Goal: Task Accomplishment & Management: Manage account settings

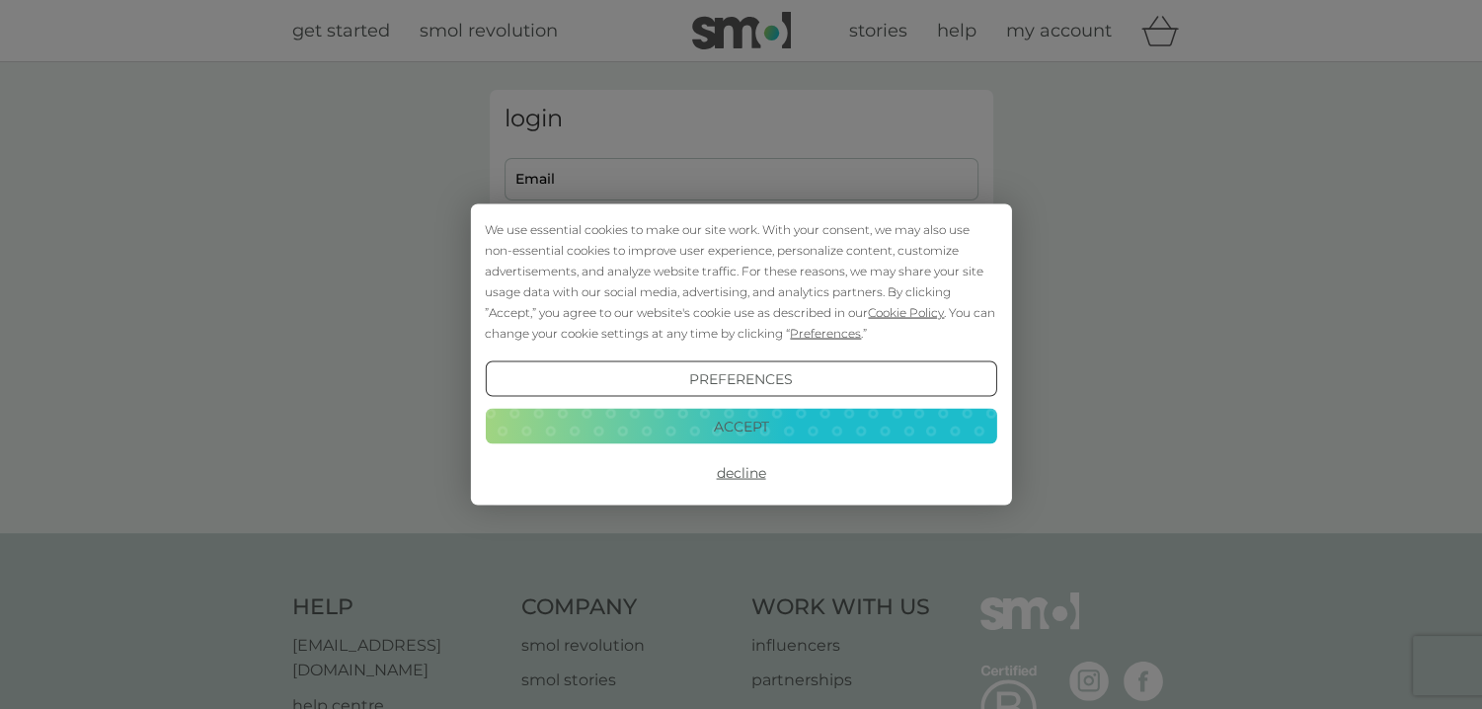
click at [751, 416] on button "Accept" at bounding box center [740, 426] width 511 height 36
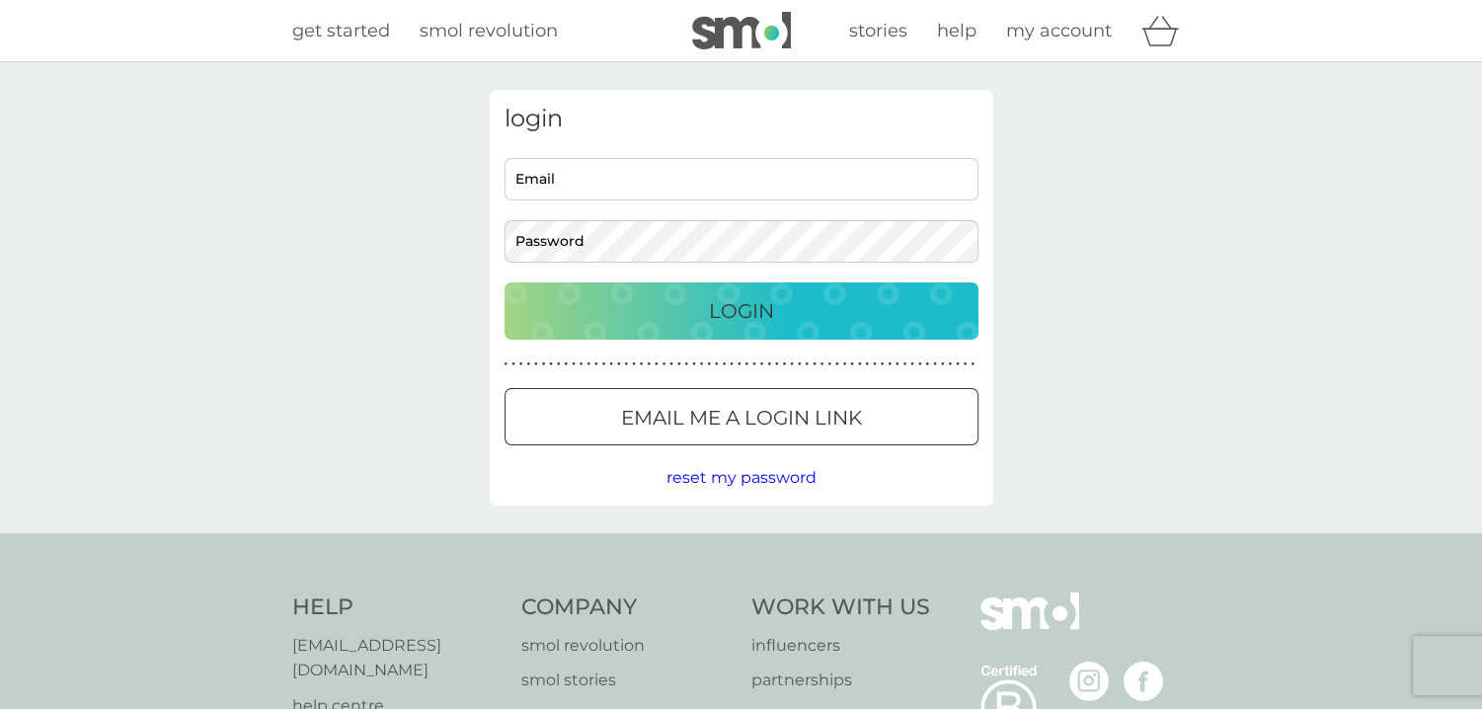
click at [614, 185] on input "Email" at bounding box center [741, 179] width 474 height 42
type input "jo.mccombe@gmail.com"
drag, startPoint x: 687, startPoint y: 321, endPoint x: 696, endPoint y: 313, distance: 11.9
click at [688, 320] on div "Login" at bounding box center [741, 311] width 434 height 32
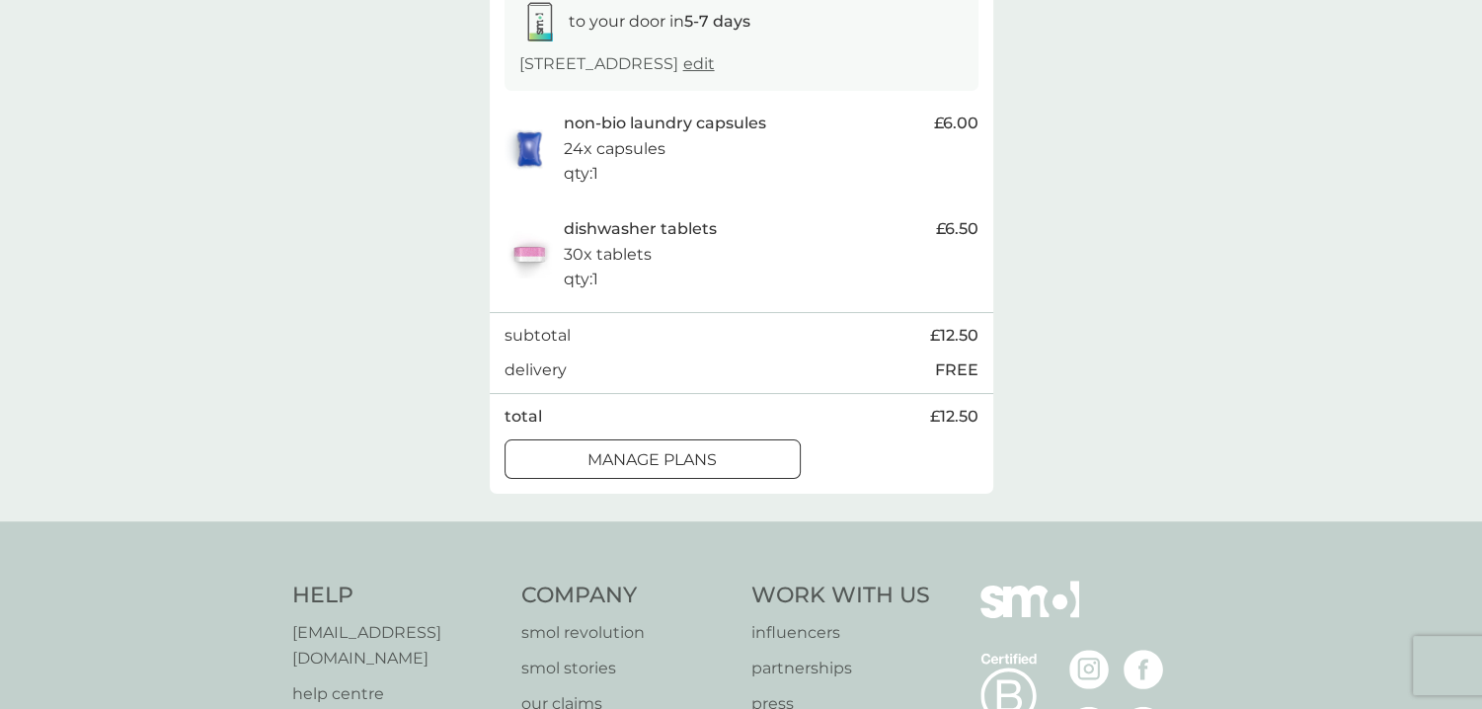
scroll to position [395, 0]
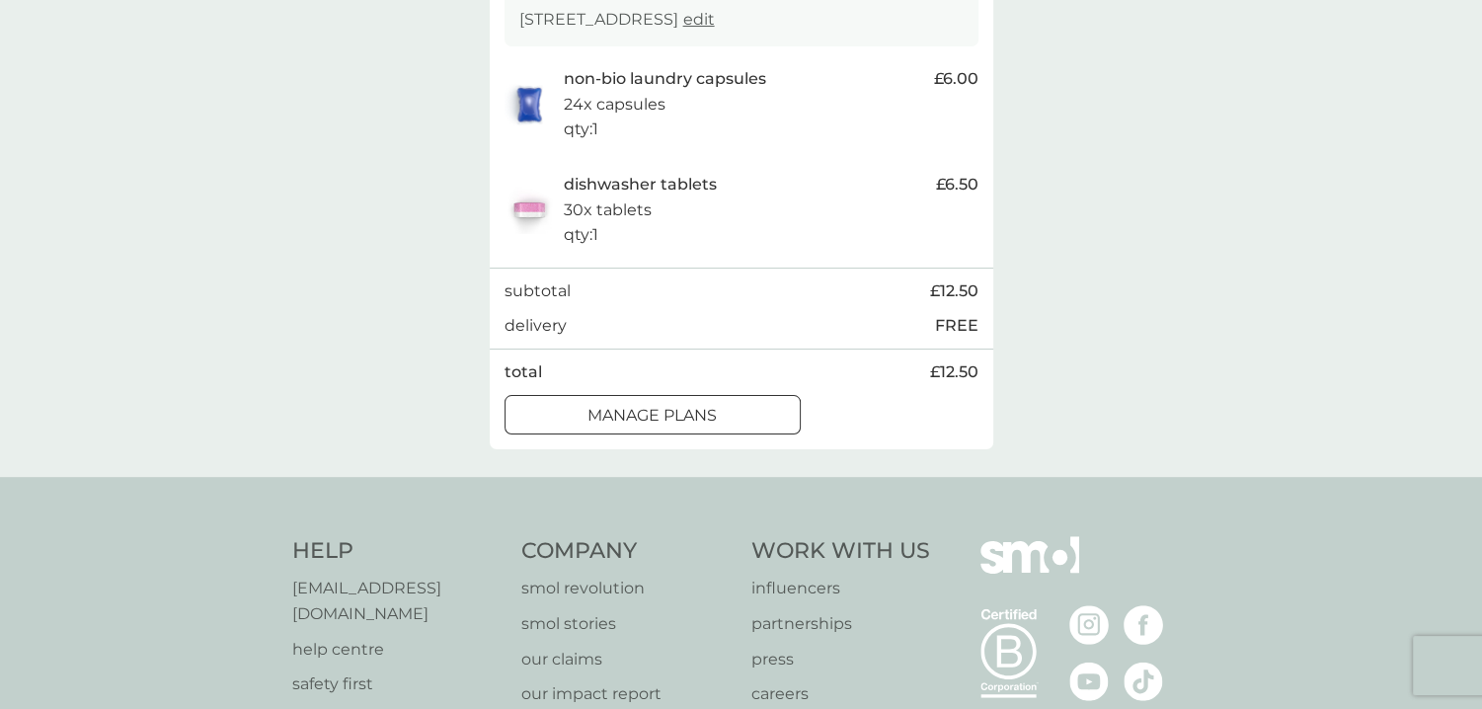
click at [687, 425] on div at bounding box center [652, 415] width 71 height 21
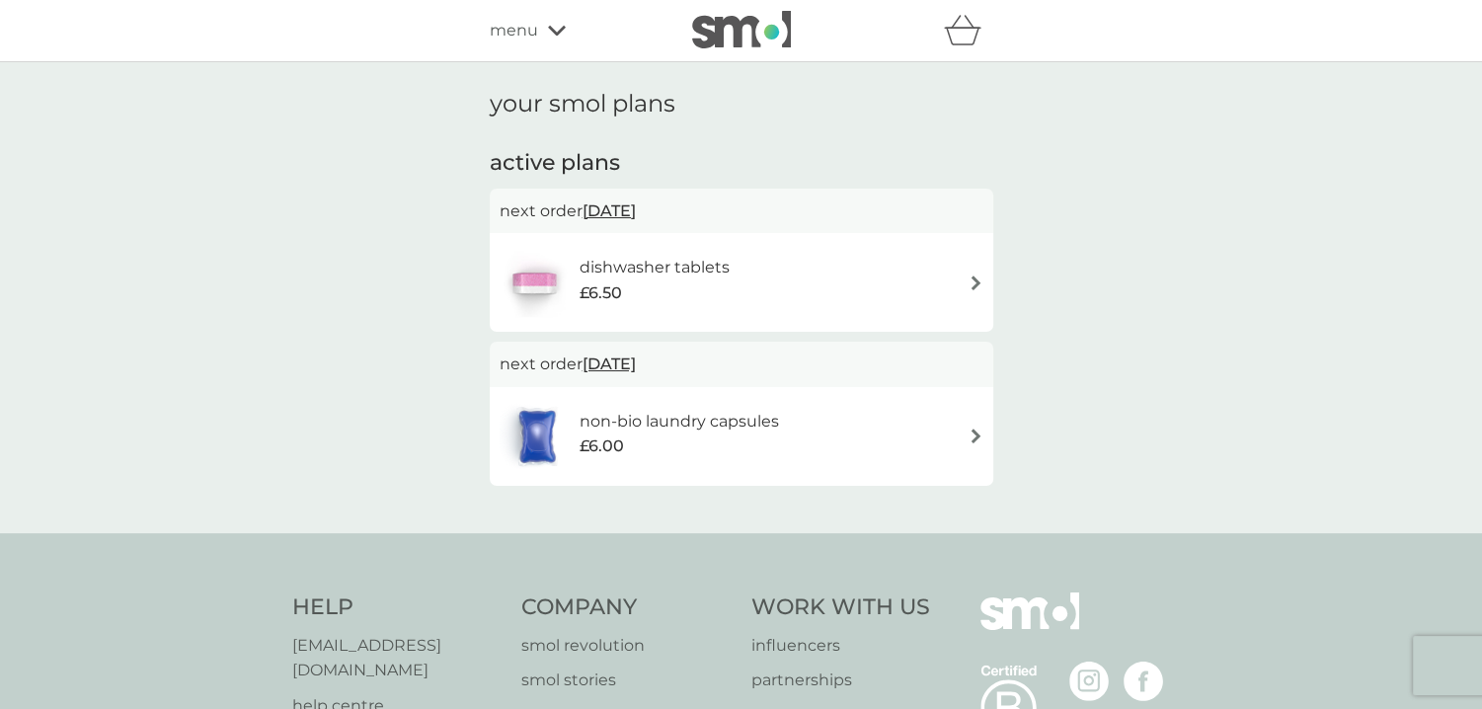
click at [983, 276] on div "dishwasher tablets £6.50" at bounding box center [741, 282] width 503 height 99
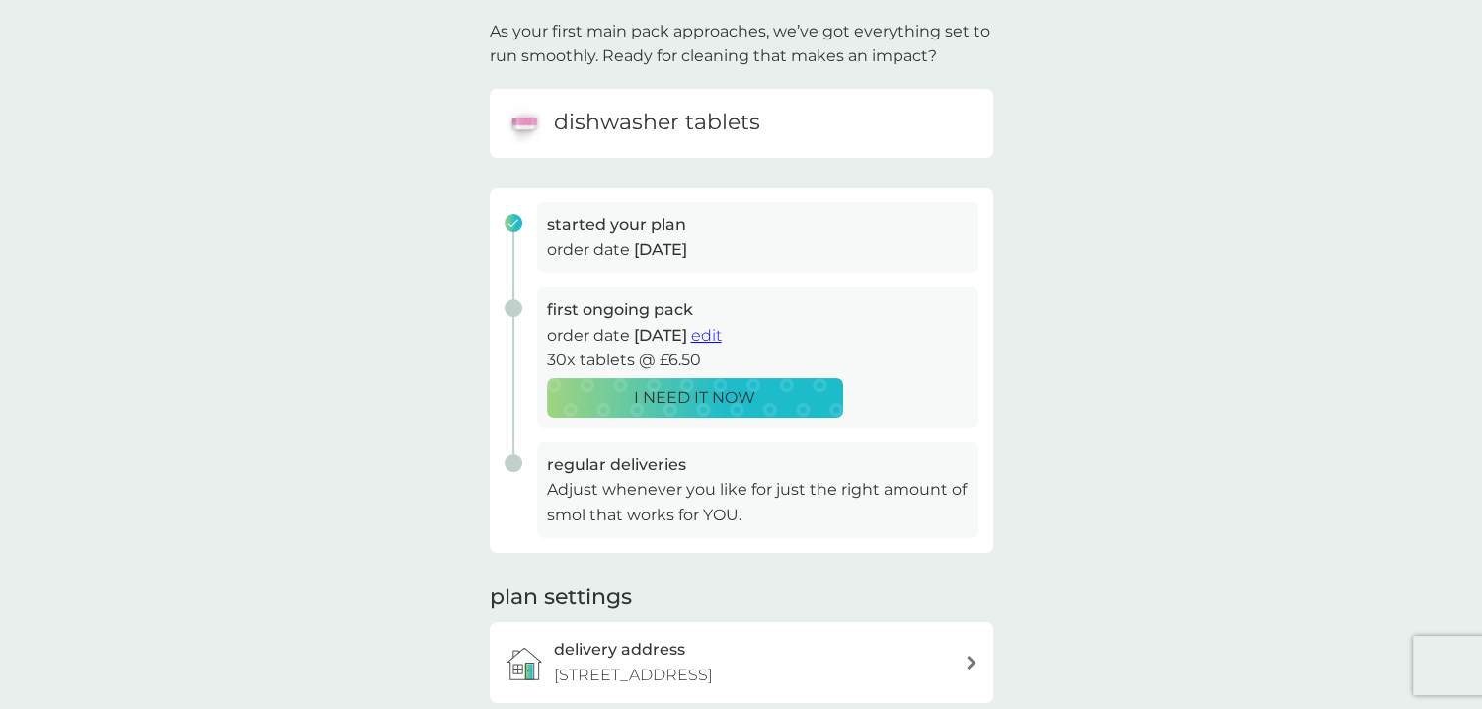
scroll to position [395, 0]
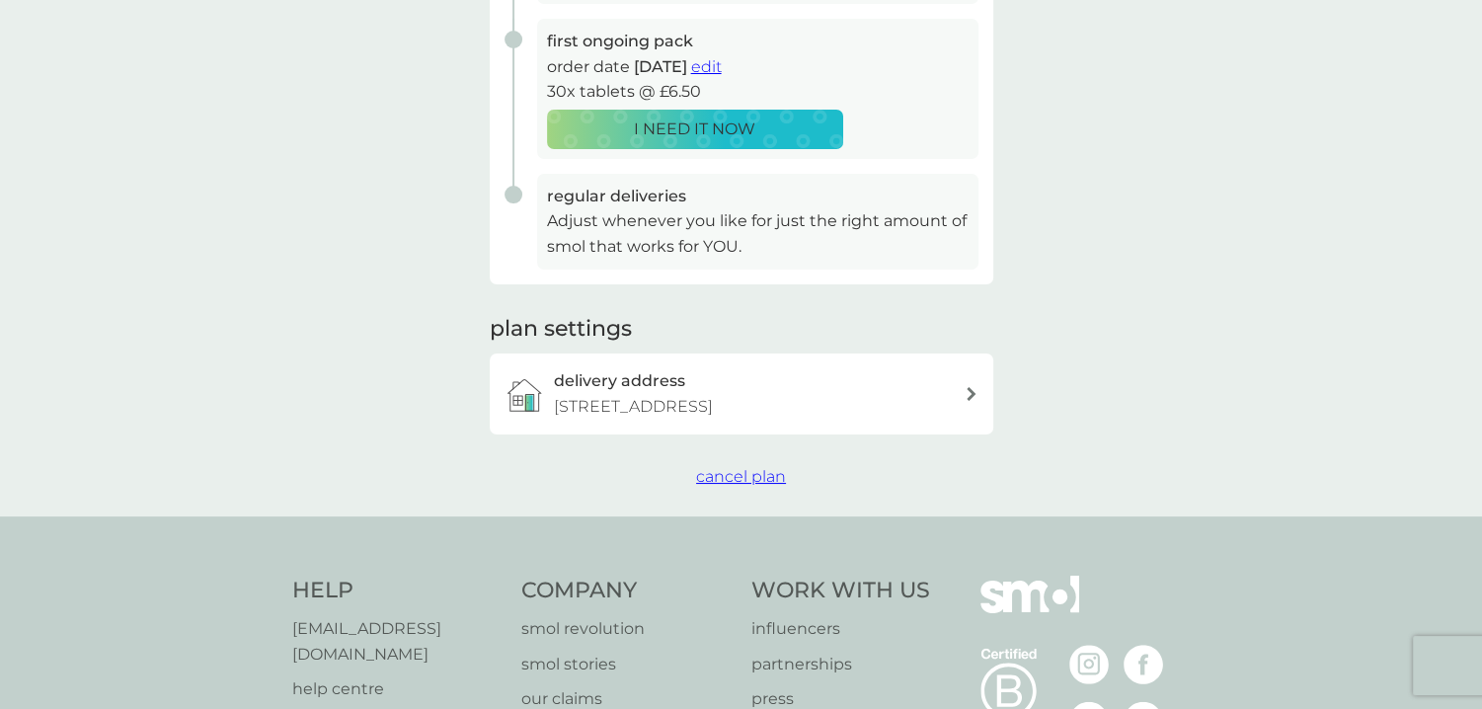
drag, startPoint x: 745, startPoint y: 502, endPoint x: 835, endPoint y: 476, distance: 93.7
click at [745, 486] on span "cancel plan" at bounding box center [741, 476] width 90 height 19
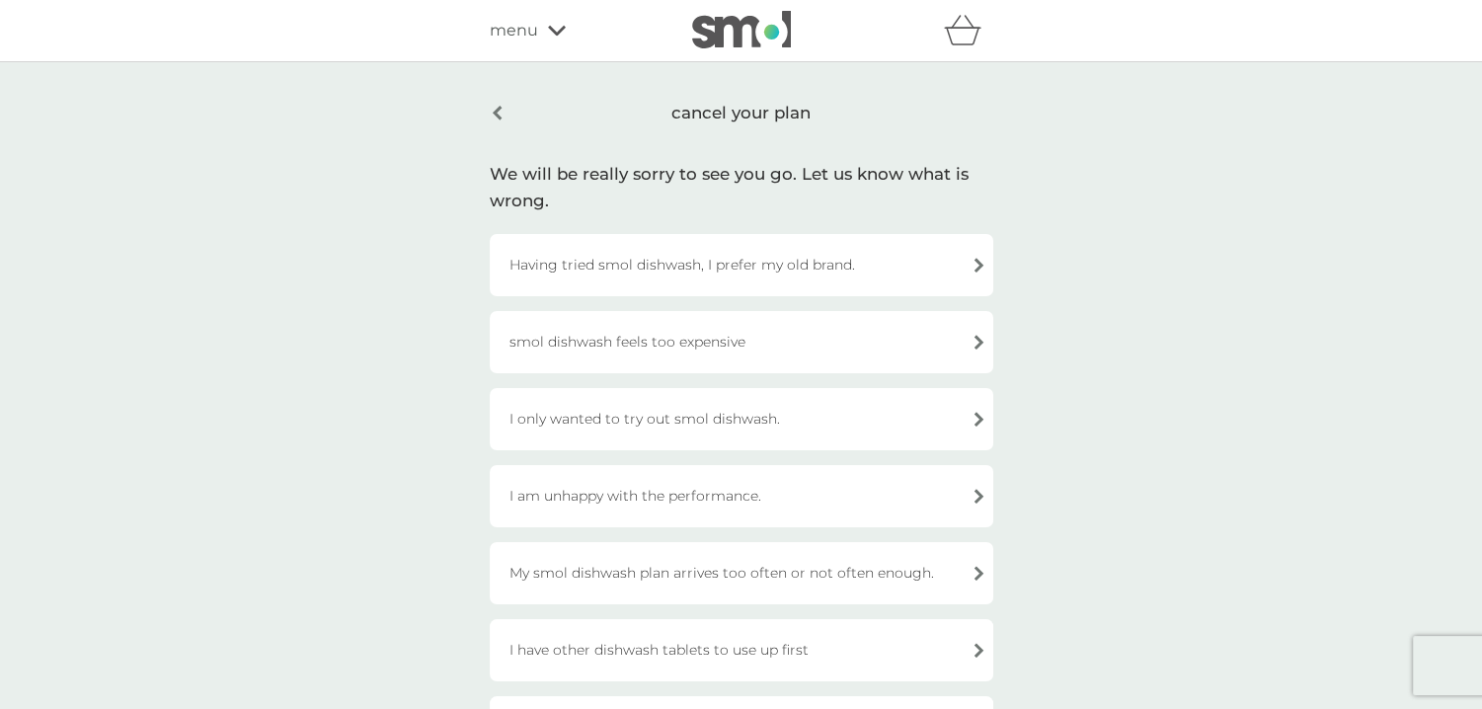
click at [874, 265] on div "Having tried smol dishwash, I prefer my old brand." at bounding box center [741, 265] width 503 height 62
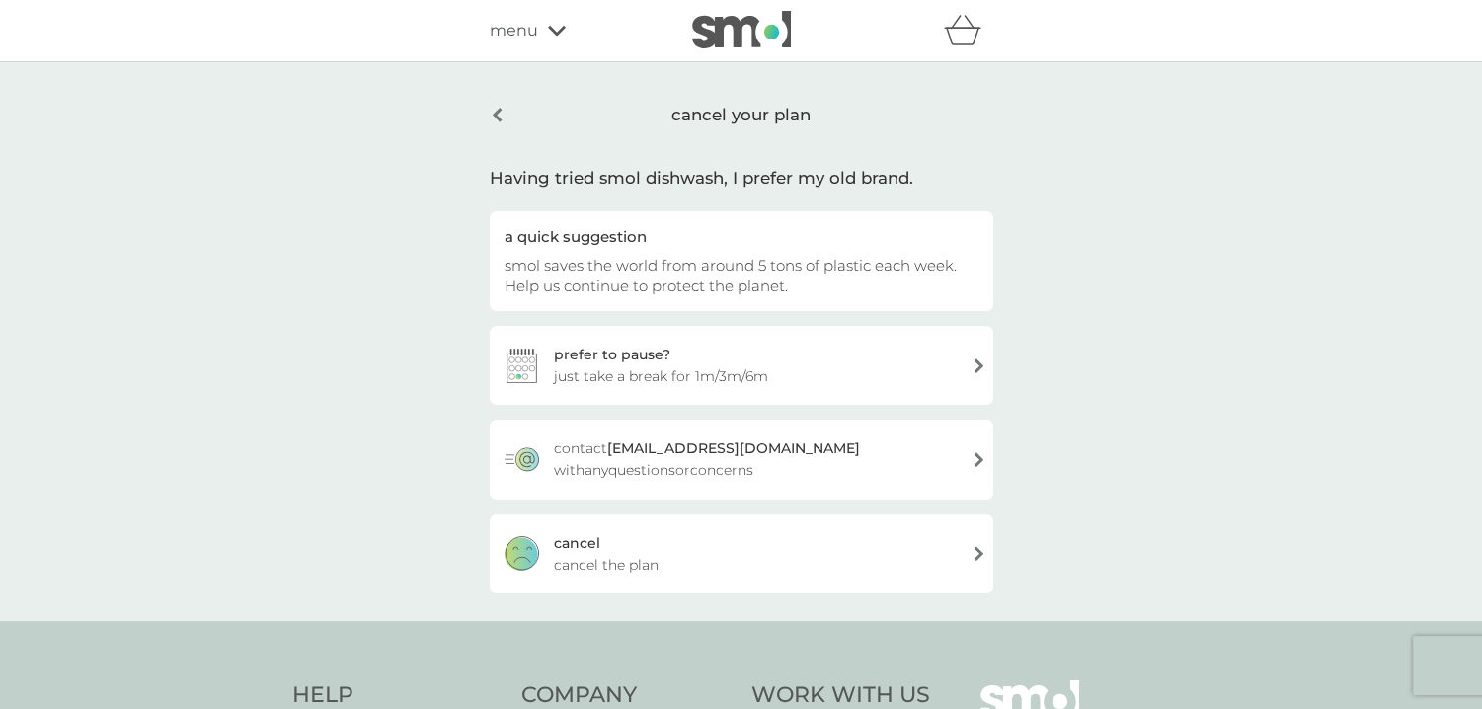
click at [928, 376] on div "prefer to pause? just take a break for 1m/3m/6m" at bounding box center [741, 365] width 503 height 79
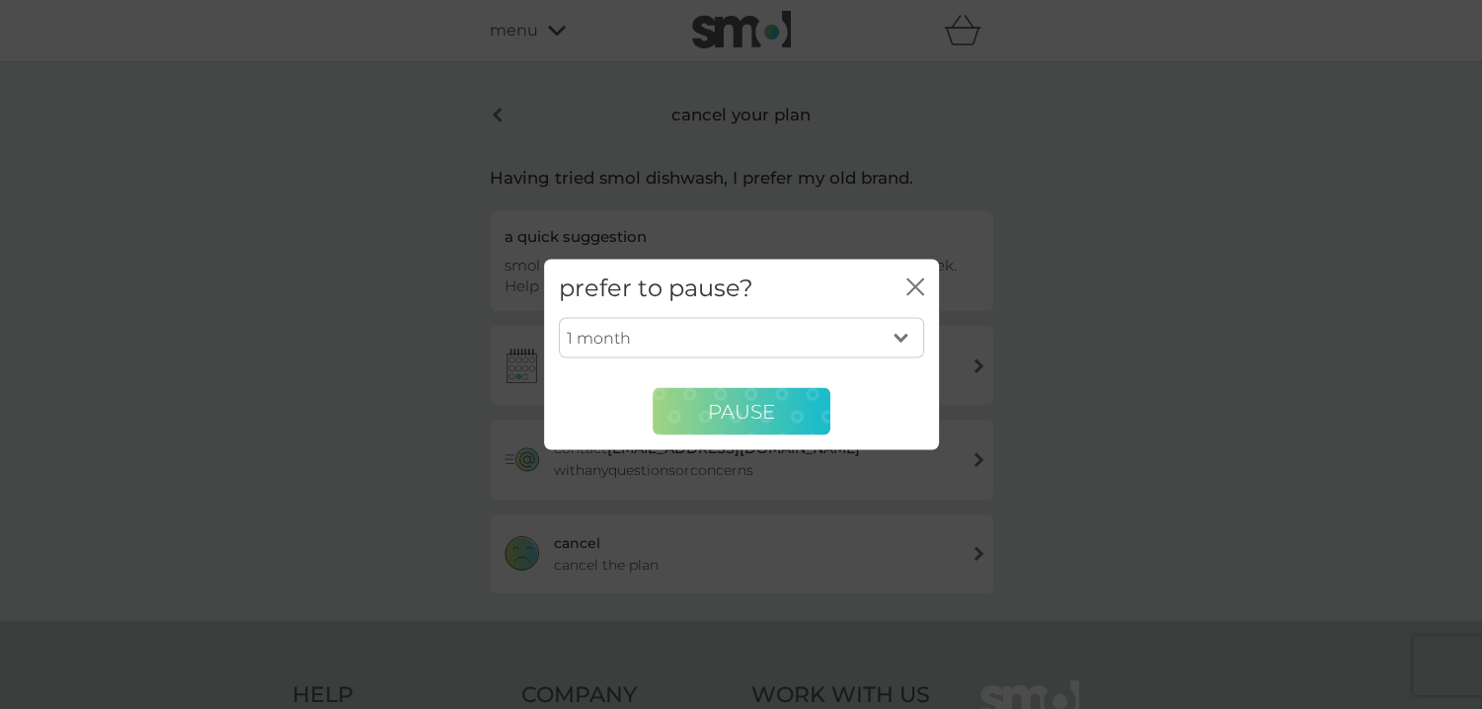
click at [734, 418] on span "PAUSE" at bounding box center [741, 411] width 67 height 24
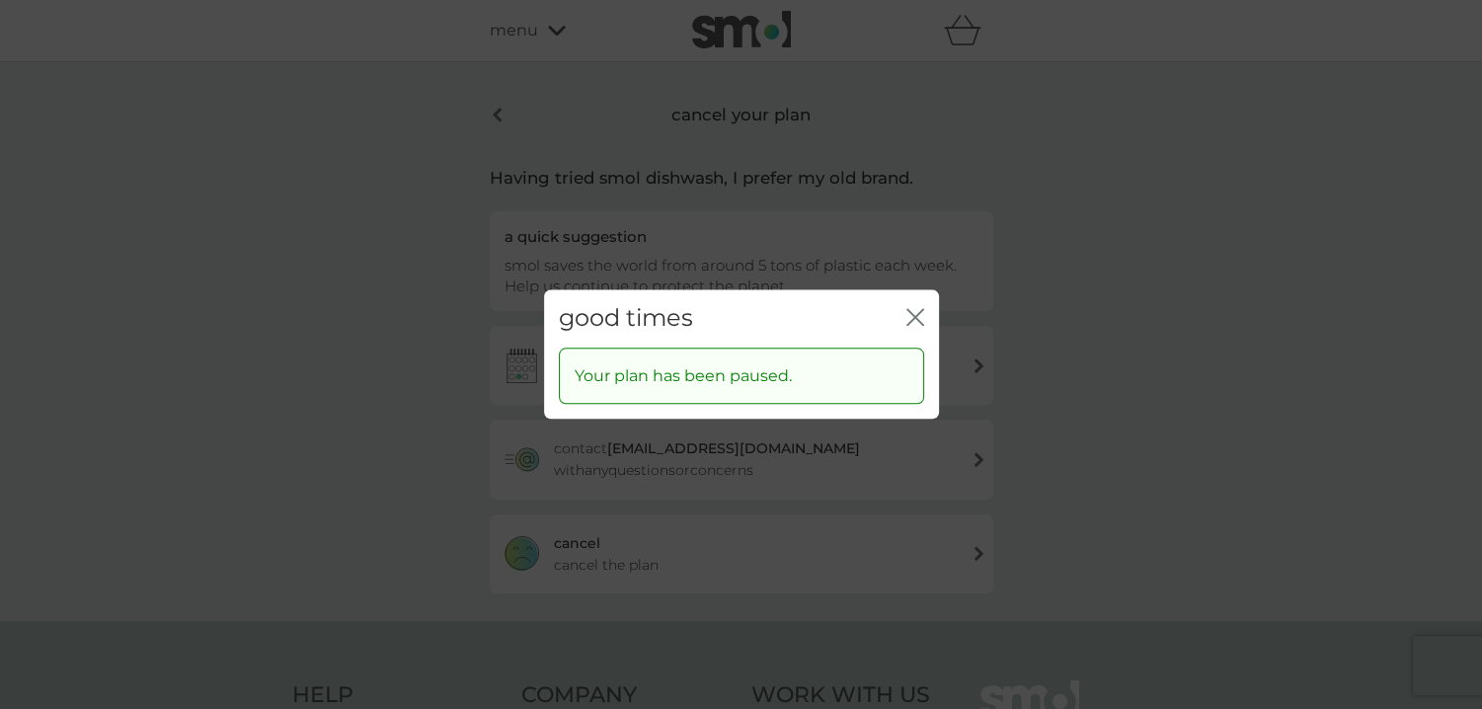
click at [916, 313] on icon "close" at bounding box center [915, 317] width 18 height 18
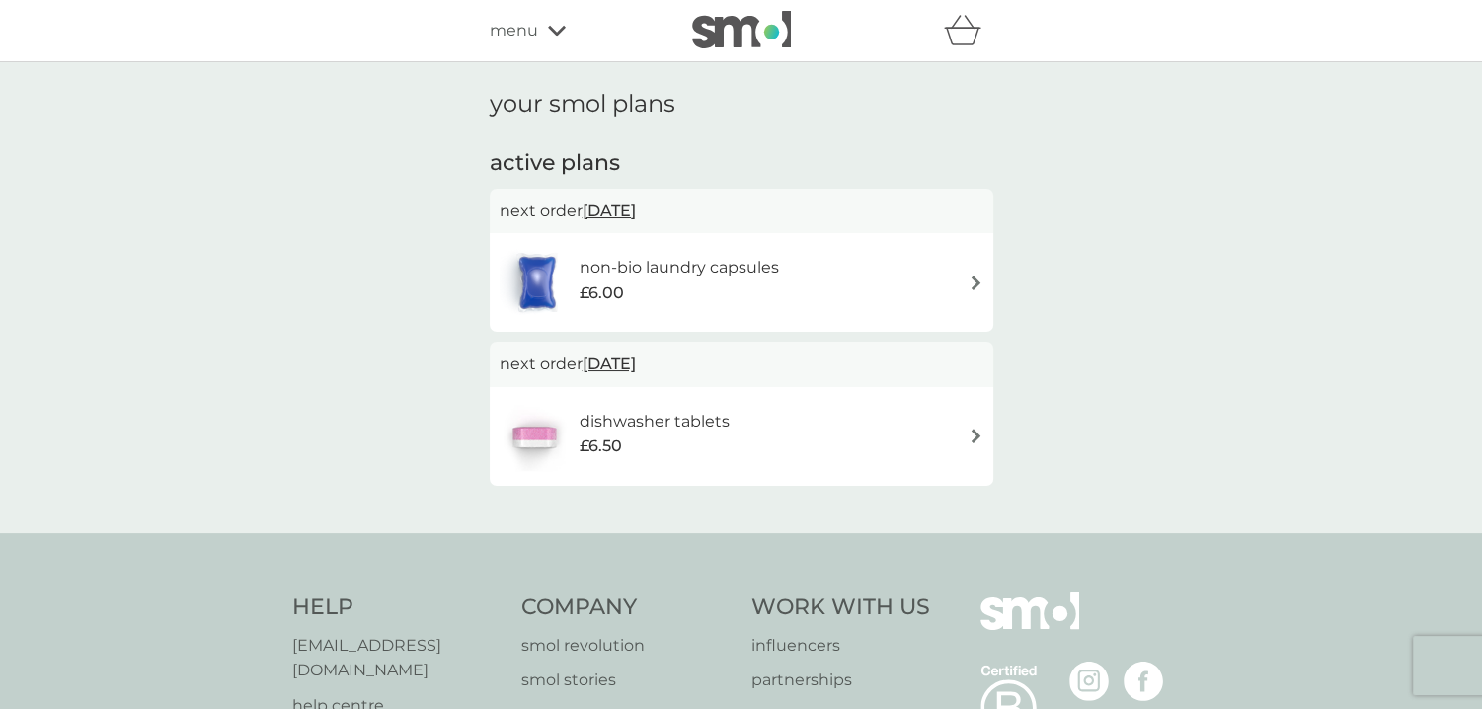
click at [971, 431] on img at bounding box center [975, 435] width 15 height 15
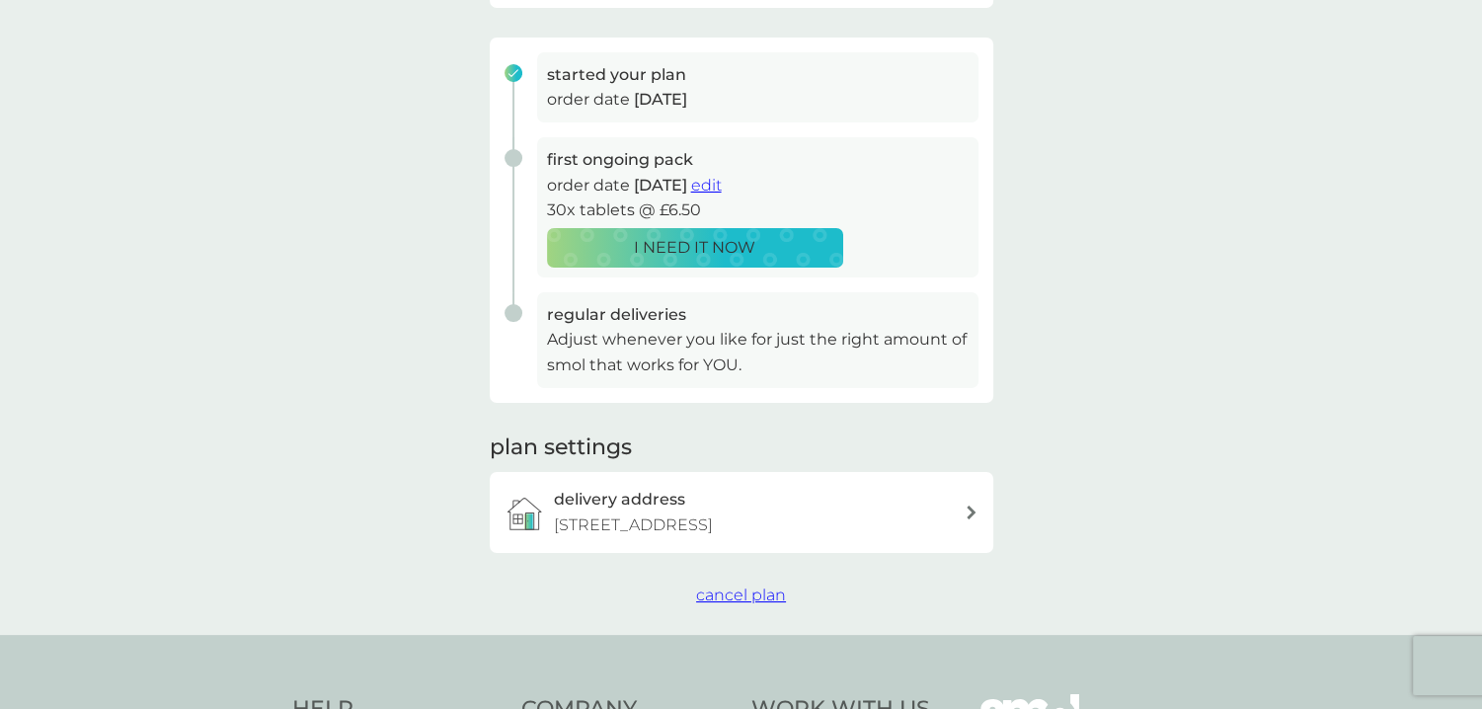
scroll to position [395, 0]
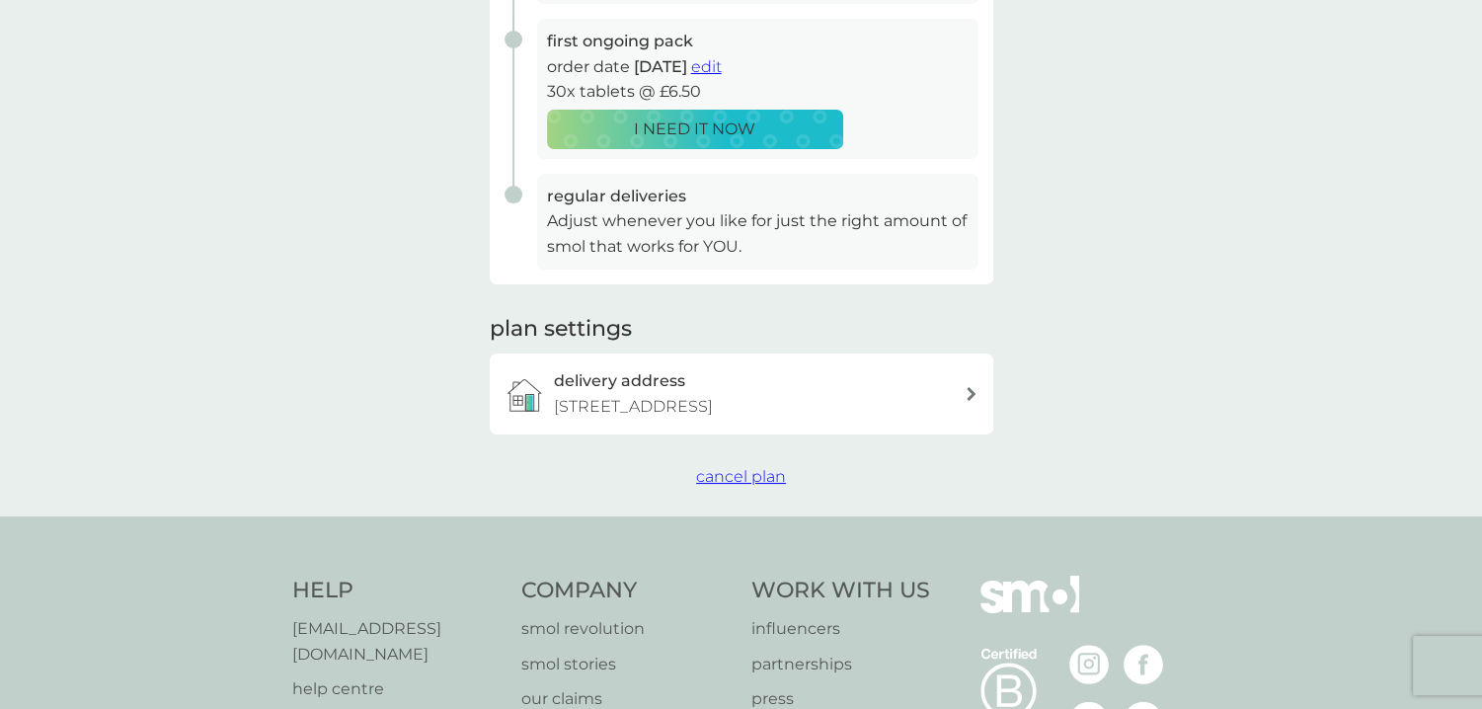
click at [746, 486] on span "cancel plan" at bounding box center [741, 476] width 90 height 19
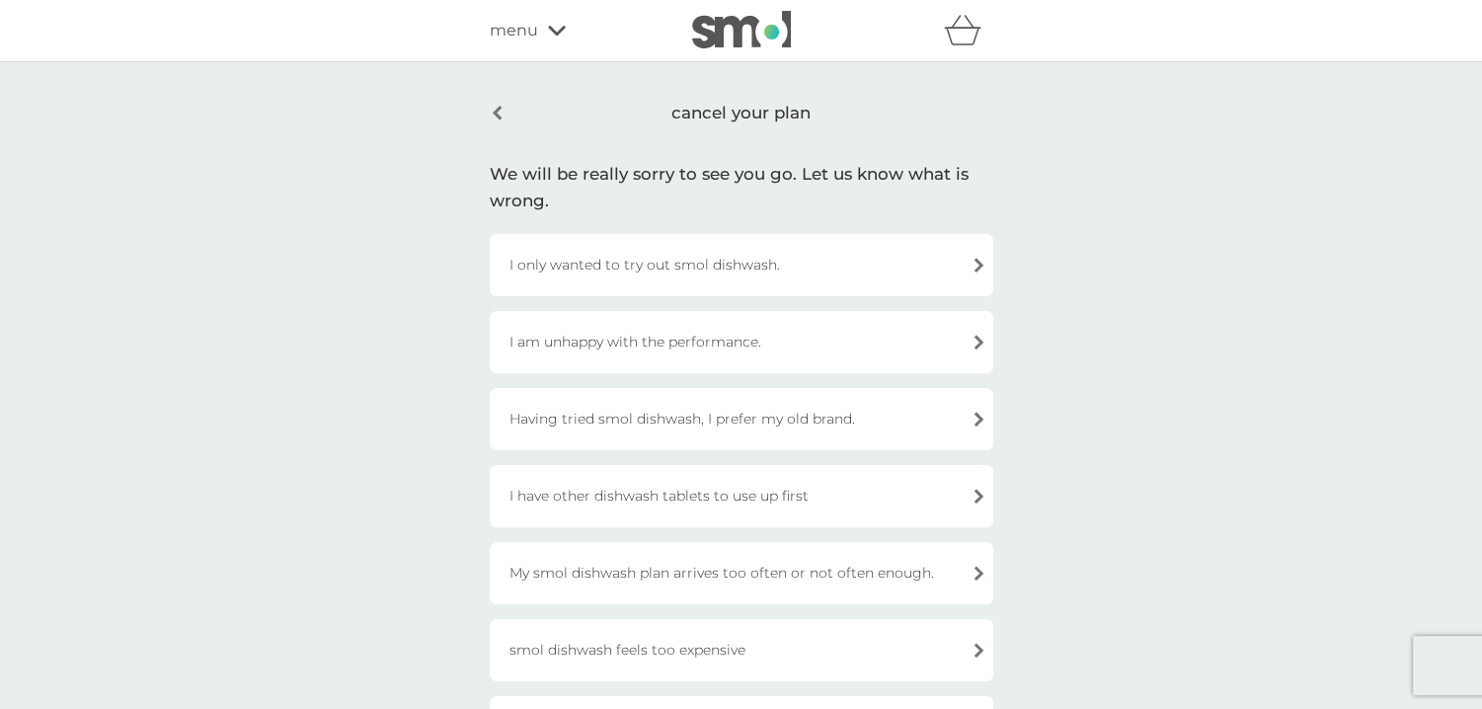
click at [798, 262] on div "I only wanted to try out smol dishwash." at bounding box center [741, 265] width 503 height 62
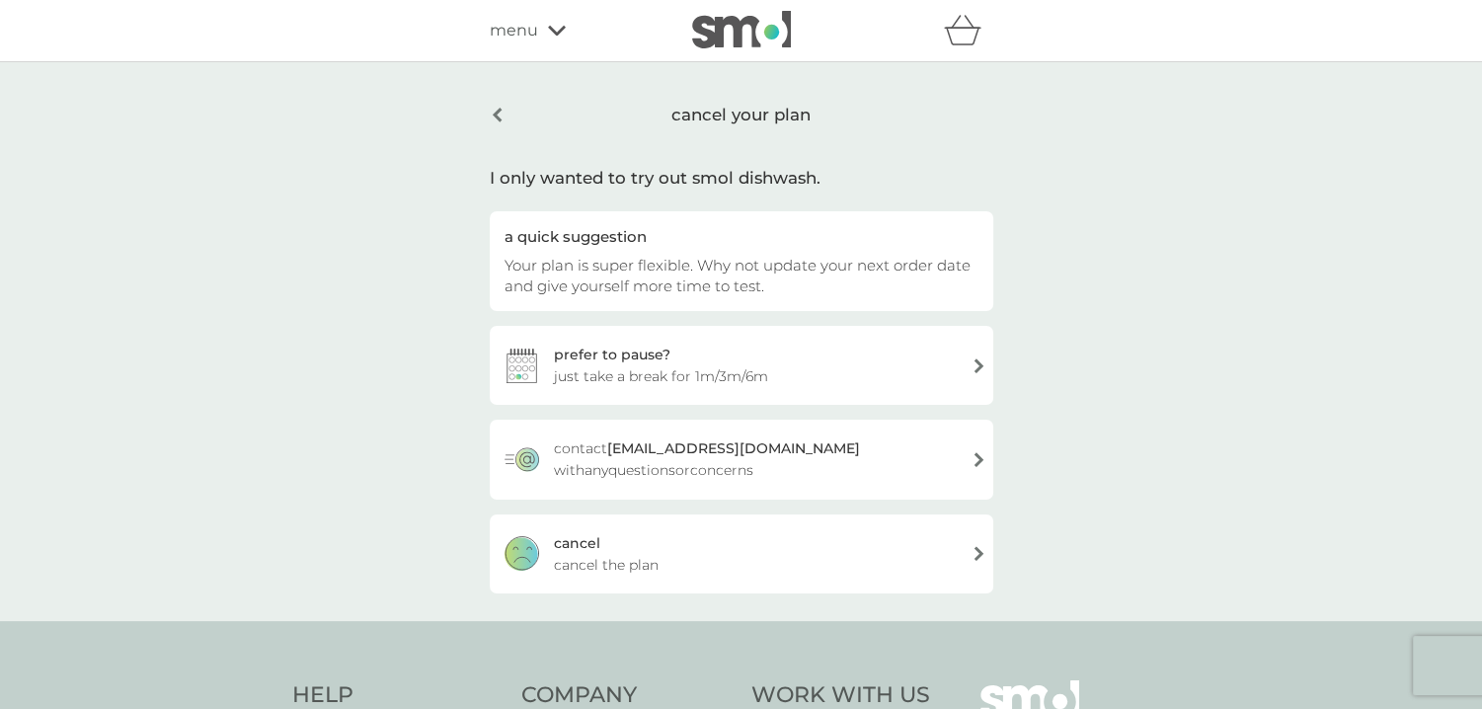
click at [693, 368] on span "just take a break for 1m/3m/6m" at bounding box center [661, 376] width 214 height 22
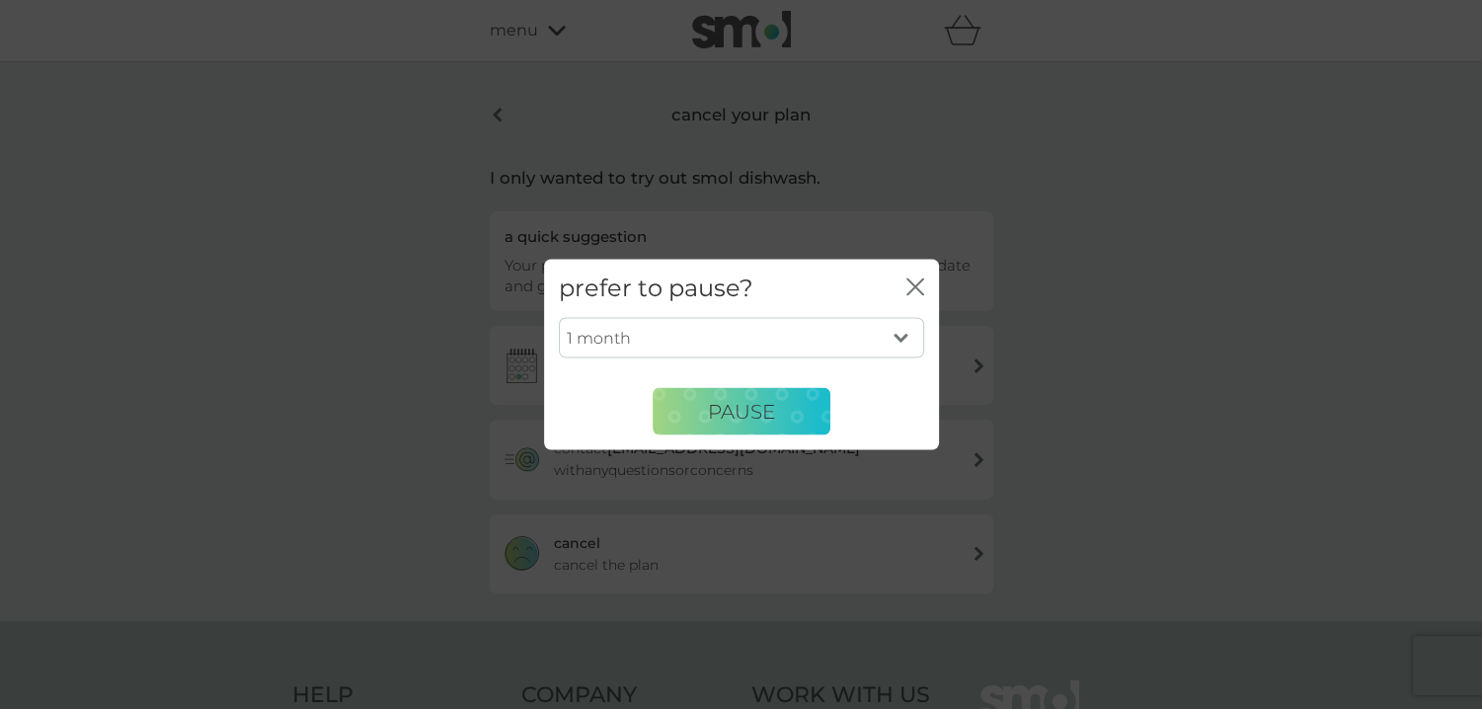
click at [713, 436] on div "1 month 3 months 6 months PAUSE" at bounding box center [741, 383] width 395 height 132
click at [715, 420] on span "PAUSE" at bounding box center [741, 411] width 67 height 24
